Goal: Go to known website: Go to known website

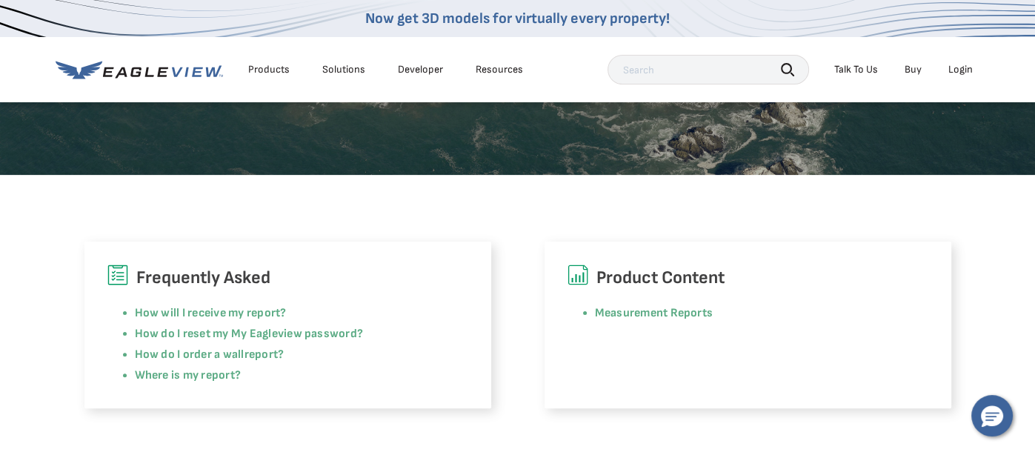
click at [960, 74] on div "Login" at bounding box center [960, 69] width 24 height 13
click at [954, 67] on div "Login" at bounding box center [960, 69] width 24 height 13
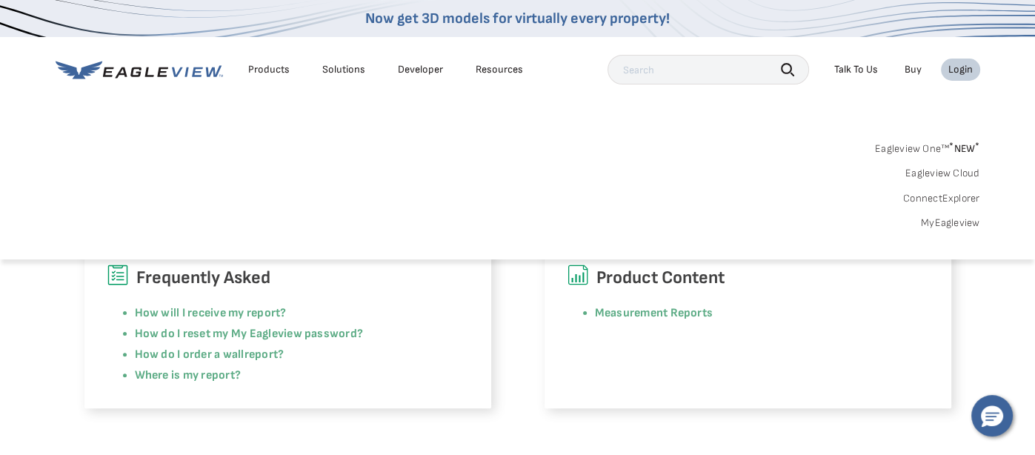
click at [931, 224] on link "MyEagleview" at bounding box center [950, 222] width 59 height 13
